Goal: Task Accomplishment & Management: Use online tool/utility

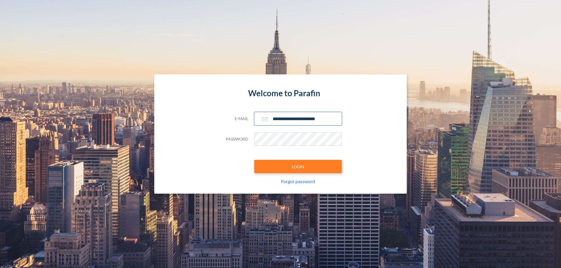
type input "**********"
click at [298, 167] on button "LOGIN" at bounding box center [298, 166] width 88 height 13
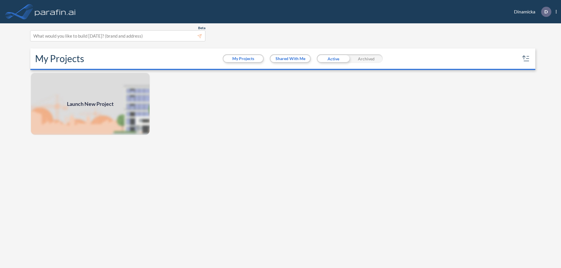
scroll to position [1, 0]
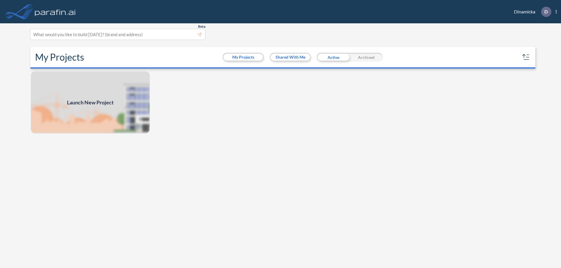
click at [90, 102] on span "Launch New Project" at bounding box center [90, 103] width 47 height 8
